Goal: Use online tool/utility: Use online tool/utility

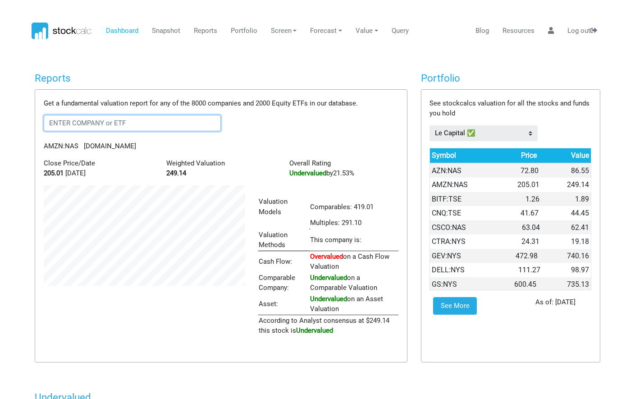
click at [125, 120] on input "text" at bounding box center [132, 123] width 177 height 16
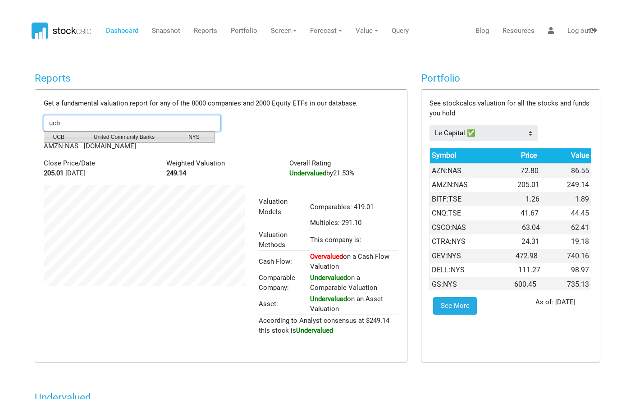
click at [111, 136] on span "United Community Banks" at bounding box center [134, 137] width 95 height 8
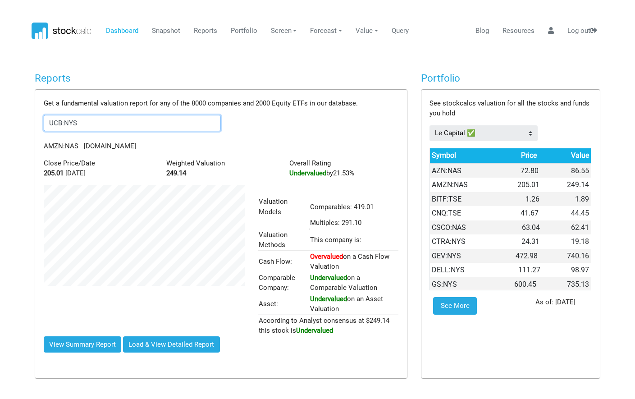
scroll to position [450348, 450275]
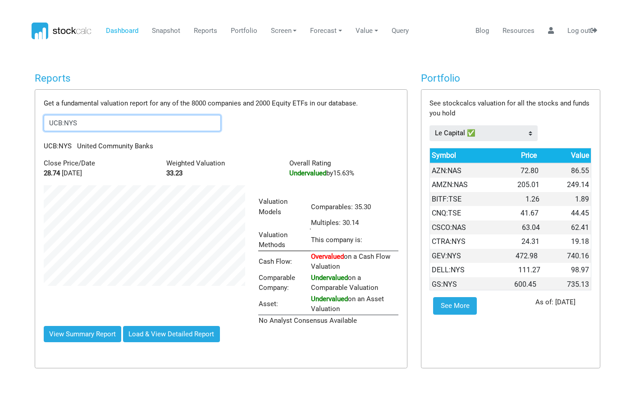
type input "UCB:NYS"
click at [291, 31] on link "Screen" at bounding box center [283, 31] width 33 height 17
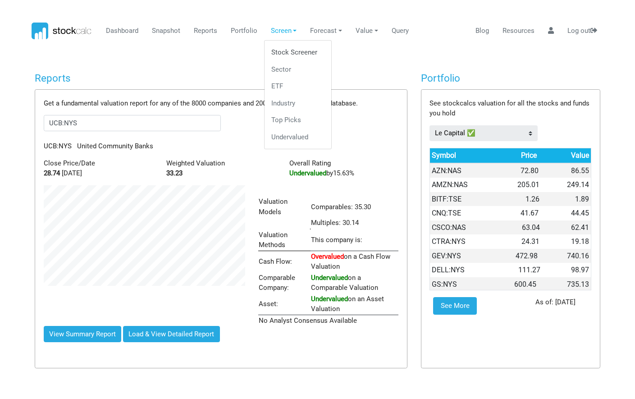
click at [295, 53] on link "Stock Screener" at bounding box center [298, 52] width 60 height 17
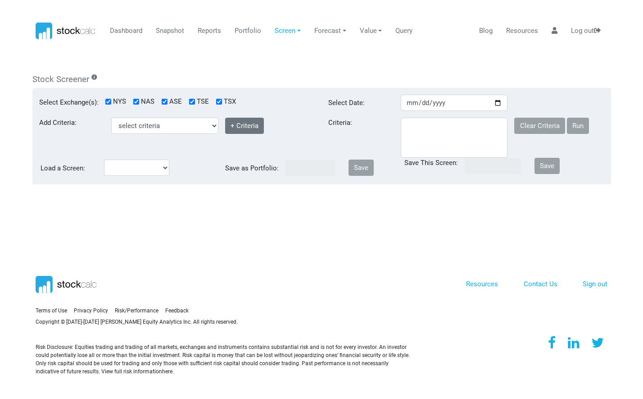
click at [189, 103] on input "TSE" at bounding box center [192, 102] width 6 height 6
checkbox input "false"
click at [213, 101] on div "Select Exchange(s): NYS NAS [GEOGRAPHIC_DATA] TSE TSX" at bounding box center [177, 106] width 290 height 23
click at [218, 97] on div "TSX" at bounding box center [226, 101] width 20 height 10
click at [218, 101] on input "checkbox" at bounding box center [219, 102] width 6 height 6
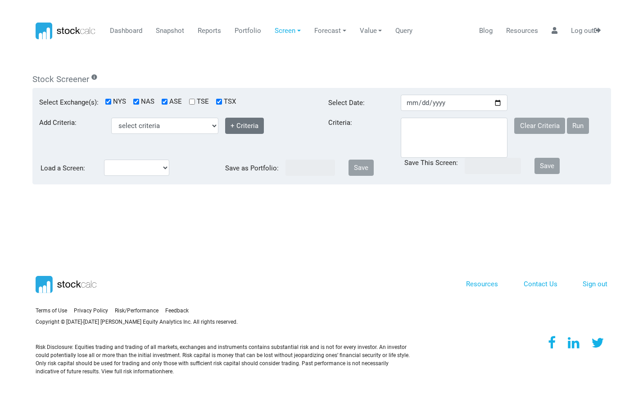
checkbox input "false"
click at [286, 66] on body "Dashboard Snapshot Reports Portfolio Screen Stock Screener Sector ETF Industry …" at bounding box center [321, 199] width 643 height 399
click at [203, 122] on select "select criteria Beta Buy Close Price Country ID Current Ratio Debt To Equity (%…" at bounding box center [164, 126] width 107 height 16
click at [272, 140] on div "Add Criteria: select criteria Beta Buy Close Price Country ID Current Ratio Deb…" at bounding box center [177, 138] width 290 height 40
click at [423, 129] on select at bounding box center [454, 138] width 107 height 40
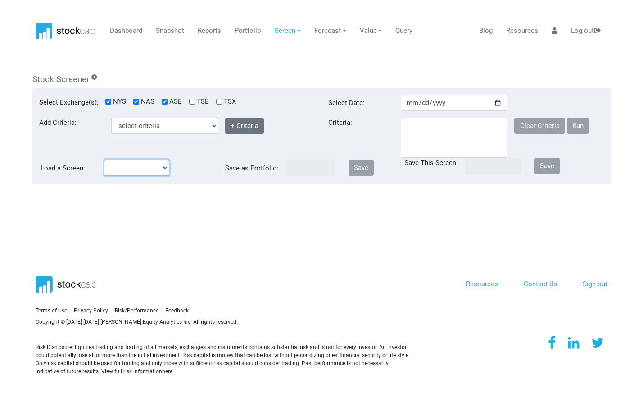
click at [120, 165] on select "[EMAIL_ADDRESS][DOMAIN_NAME]" at bounding box center [136, 167] width 65 height 16
click at [234, 148] on div "Add Criteria: select criteria Beta Buy Close Price Country ID Current Ratio Deb…" at bounding box center [177, 138] width 290 height 40
click at [132, 32] on link "Dashboard" at bounding box center [126, 31] width 39 height 17
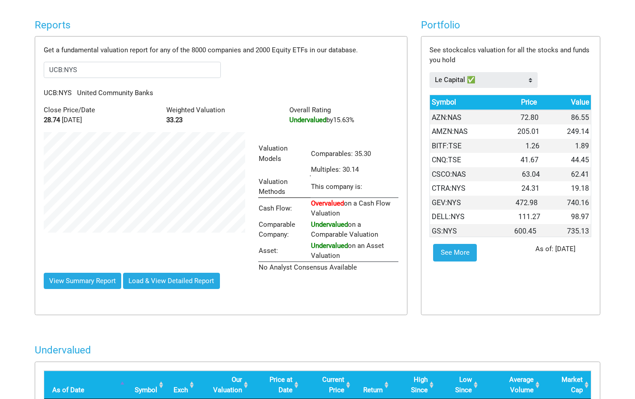
scroll to position [0, 0]
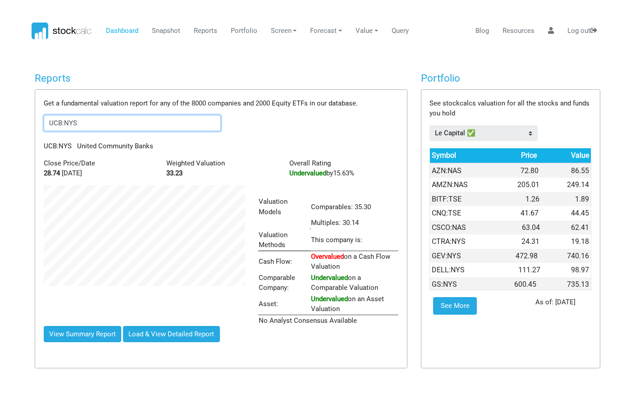
click at [100, 121] on input "UCB:NYS" at bounding box center [132, 123] width 177 height 16
drag, startPoint x: 100, startPoint y: 121, endPoint x: -2, endPoint y: 127, distance: 102.9
click at [0, 127] on html "Dashboard Snapshot Reports Portfolio Screen Stock Screener Sector ETF Industry …" at bounding box center [317, 199] width 635 height 399
type input "fnbc"
drag, startPoint x: 78, startPoint y: 127, endPoint x: -2, endPoint y: 118, distance: 81.1
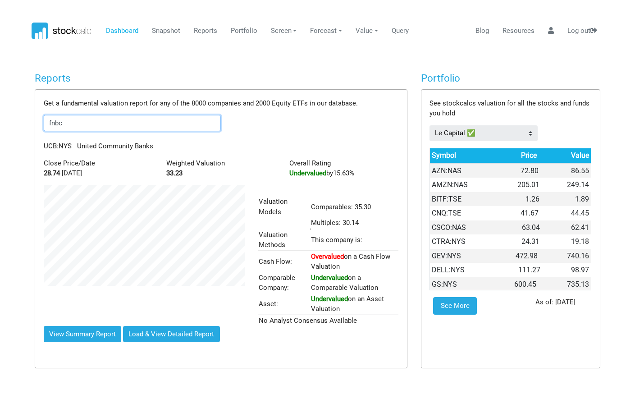
click at [0, 118] on html "Dashboard Snapshot Reports Portfolio Screen Stock Screener Sector ETF Industry …" at bounding box center [317, 199] width 635 height 399
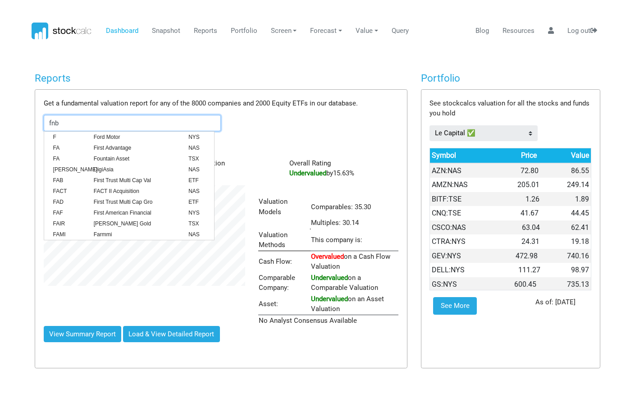
type input "fnbc"
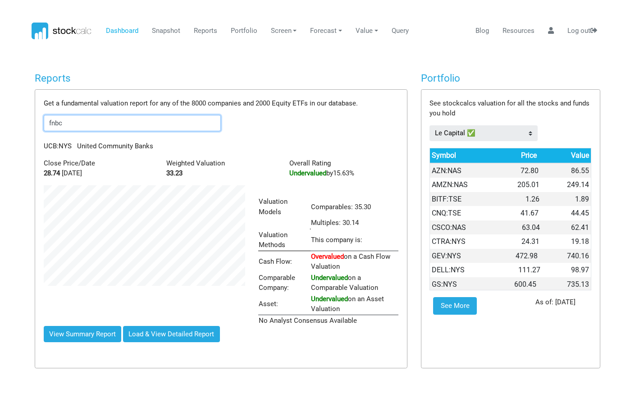
drag, startPoint x: 66, startPoint y: 121, endPoint x: 28, endPoint y: 121, distance: 37.8
click at [28, 121] on div "Reports Get a fundamental valuation report for any of the 8000 companies and 20…" at bounding box center [221, 211] width 386 height 279
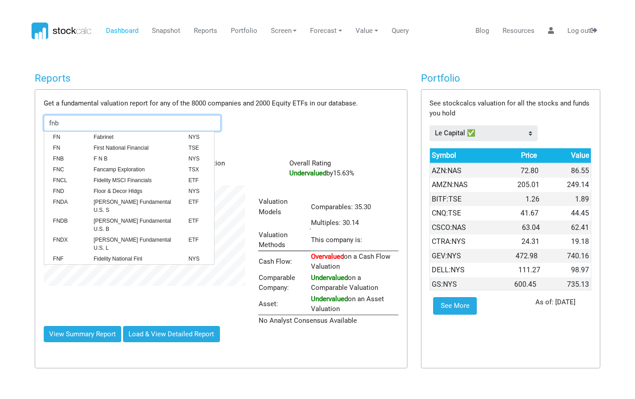
type input "fnbc"
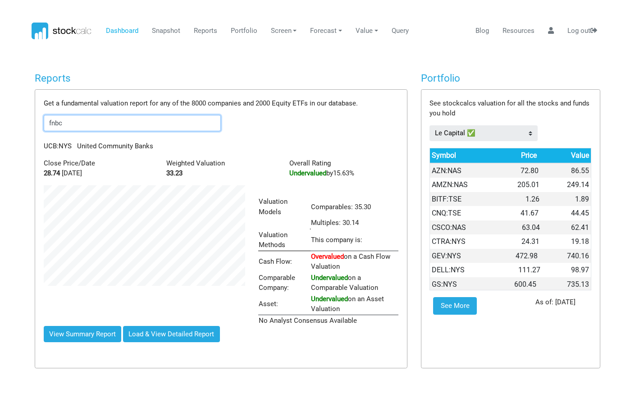
drag, startPoint x: 71, startPoint y: 128, endPoint x: -2, endPoint y: 126, distance: 73.5
click at [0, 126] on html "Dashboard Snapshot Reports Portfolio Screen Stock Screener Sector ETF Industry …" at bounding box center [317, 199] width 635 height 399
click at [100, 119] on input "text" at bounding box center [132, 123] width 177 height 16
click at [101, 137] on span "First Bancorp" at bounding box center [134, 137] width 95 height 8
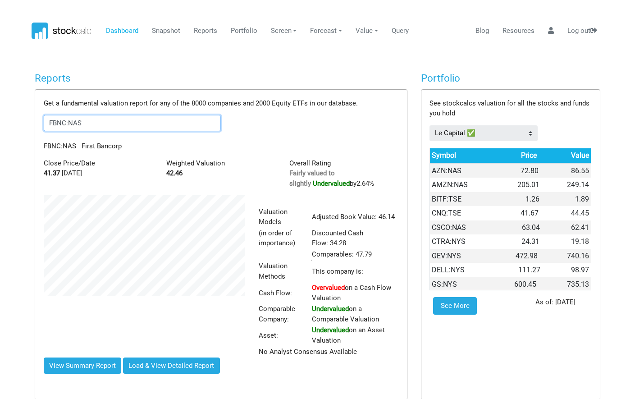
type input "FBNC:NAS"
